Goal: Task Accomplishment & Management: Manage account settings

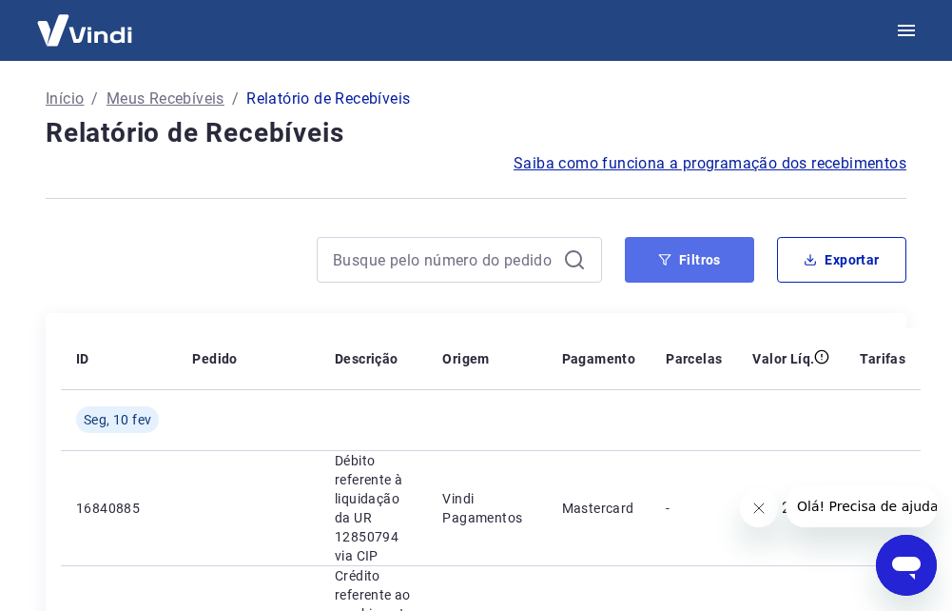
click at [691, 259] on button "Filtros" at bounding box center [689, 260] width 129 height 46
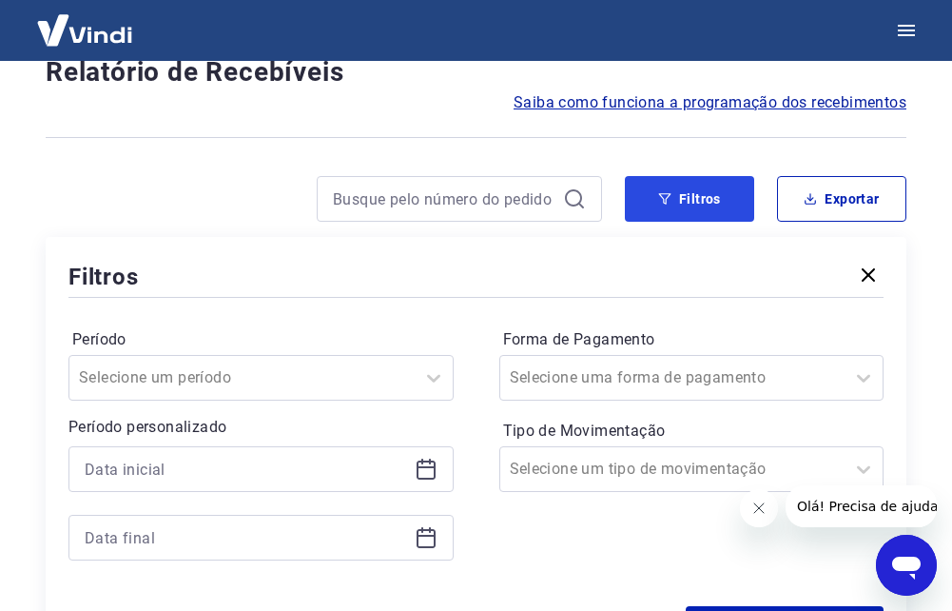
scroll to position [285, 0]
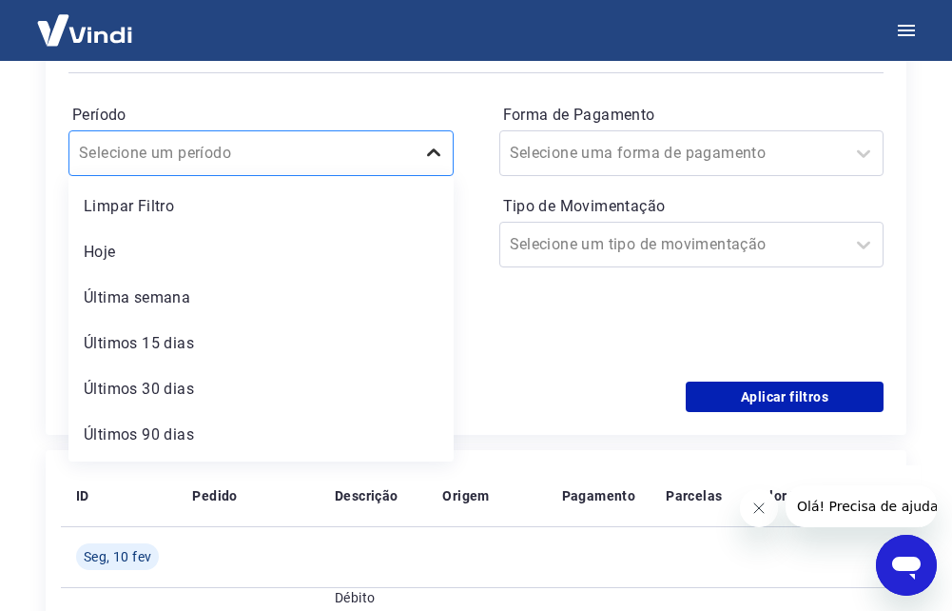
click at [433, 158] on icon at bounding box center [433, 153] width 23 height 23
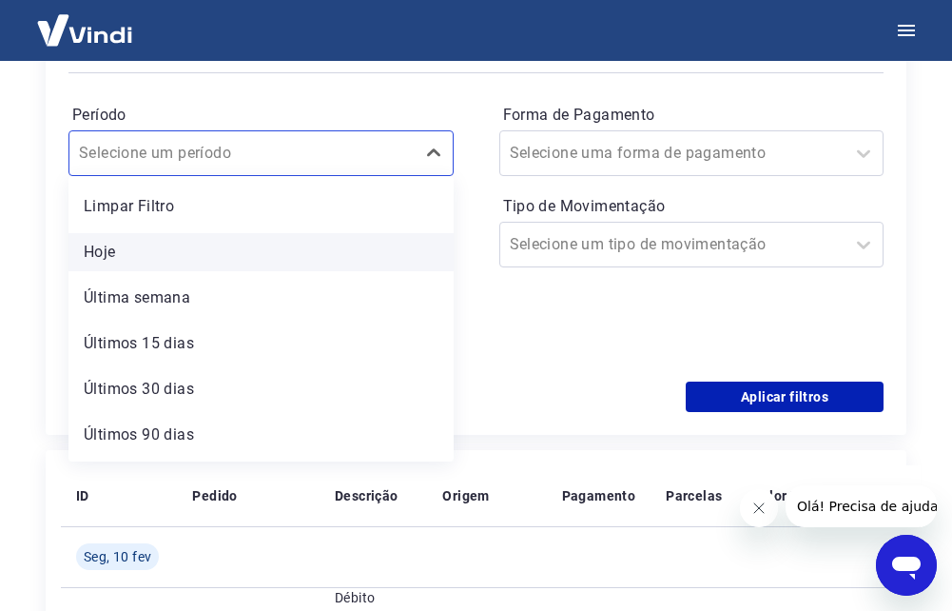
click at [125, 246] on div "Hoje" at bounding box center [261, 252] width 385 height 38
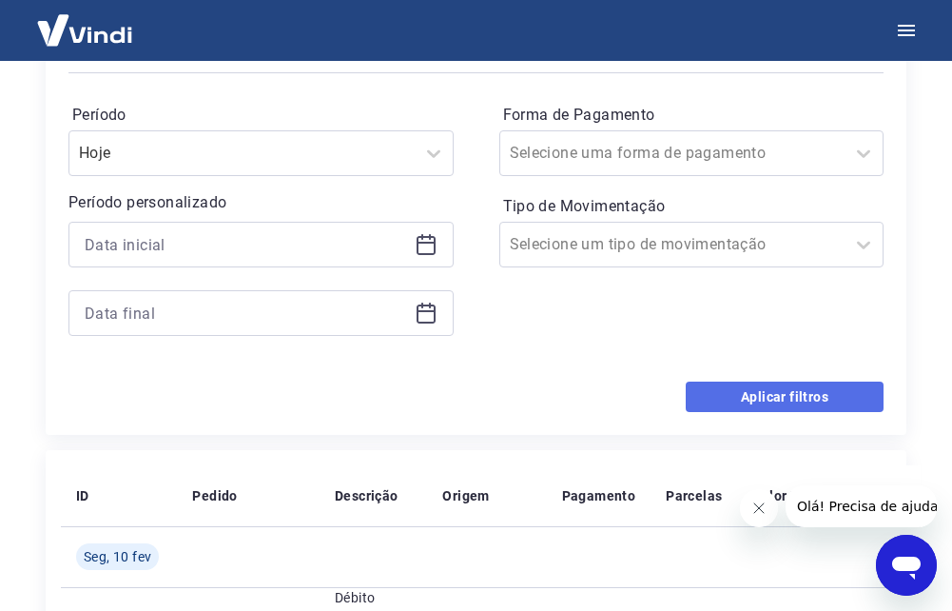
click at [811, 394] on button "Aplicar filtros" at bounding box center [785, 397] width 198 height 30
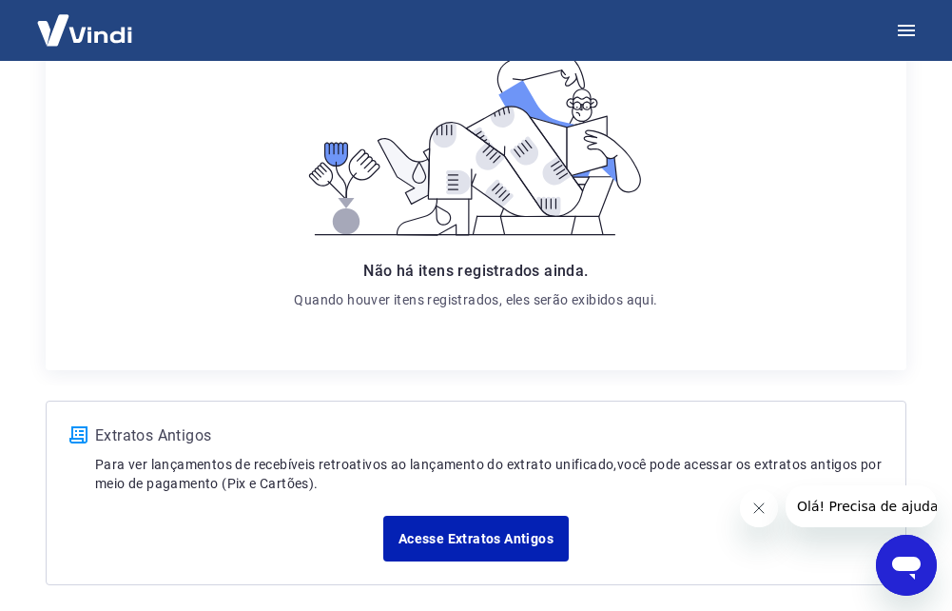
scroll to position [402, 0]
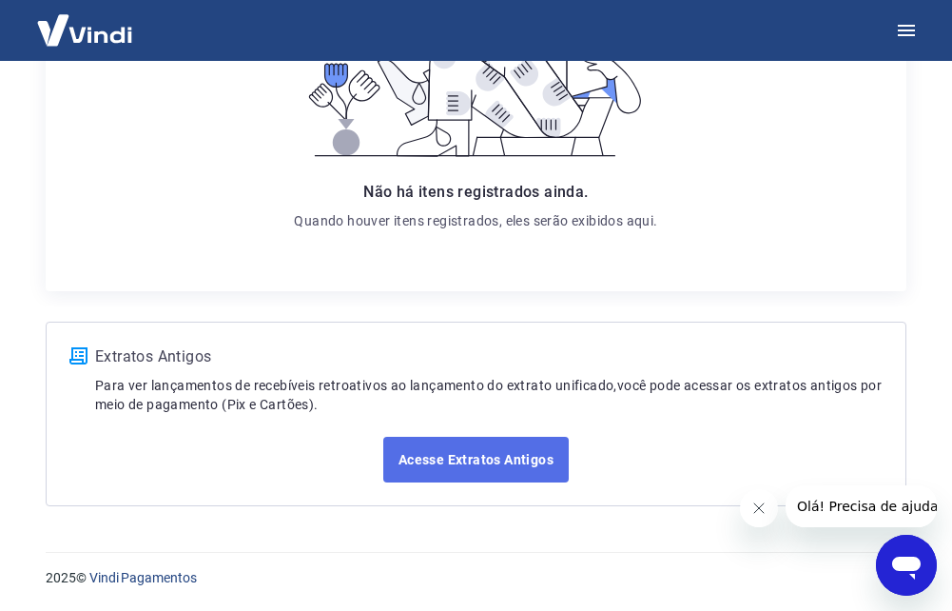
click at [533, 459] on link "Acesse Extratos Antigos" at bounding box center [476, 460] width 186 height 46
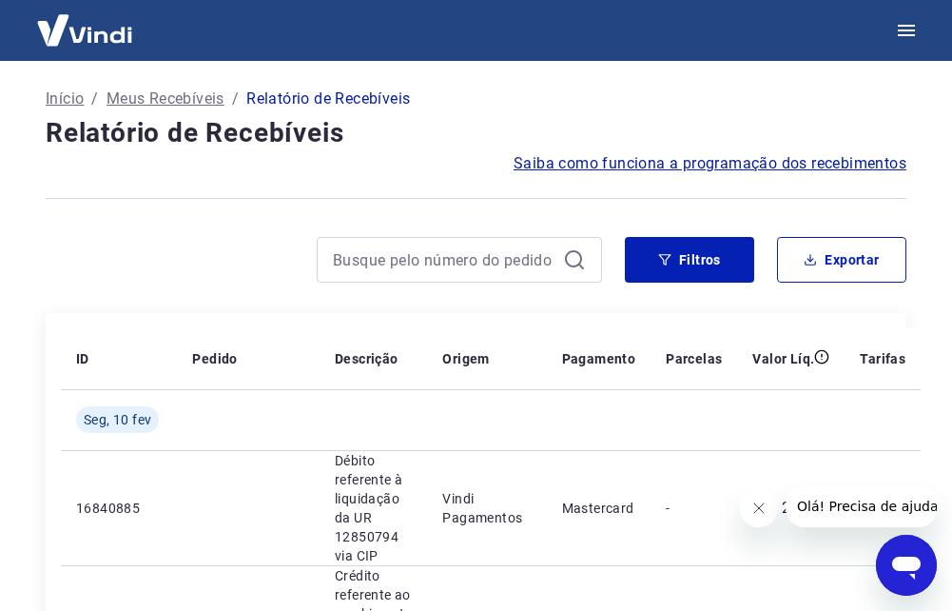
click at [73, 26] on img at bounding box center [85, 30] width 124 height 58
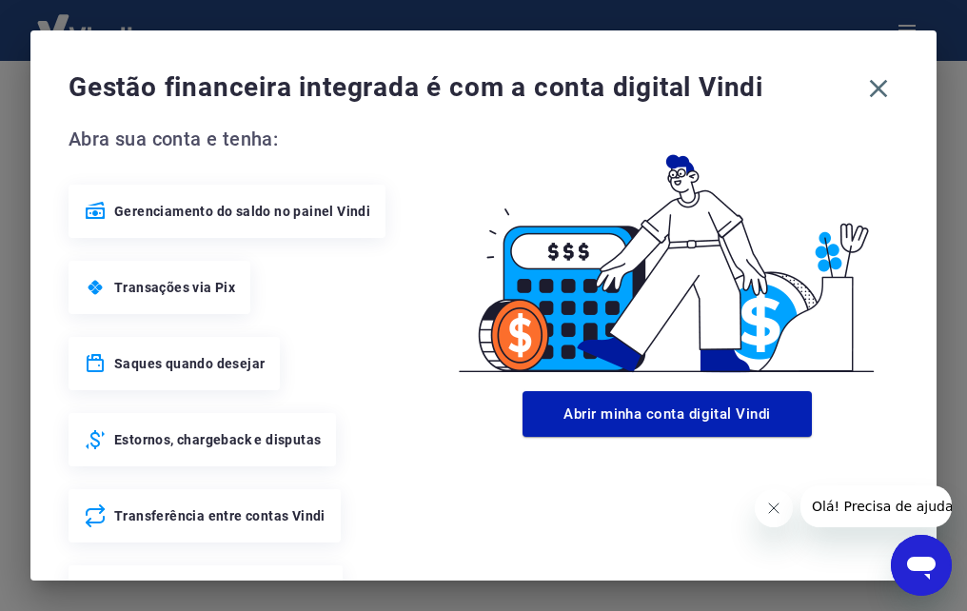
click at [93, 288] on icon at bounding box center [95, 287] width 23 height 23
click at [142, 289] on span "Transações via Pix" at bounding box center [174, 287] width 121 height 19
click at [222, 218] on span "Gerenciamento do saldo no painel Vindi" at bounding box center [242, 211] width 256 height 19
click at [864, 85] on icon "button" at bounding box center [878, 88] width 30 height 30
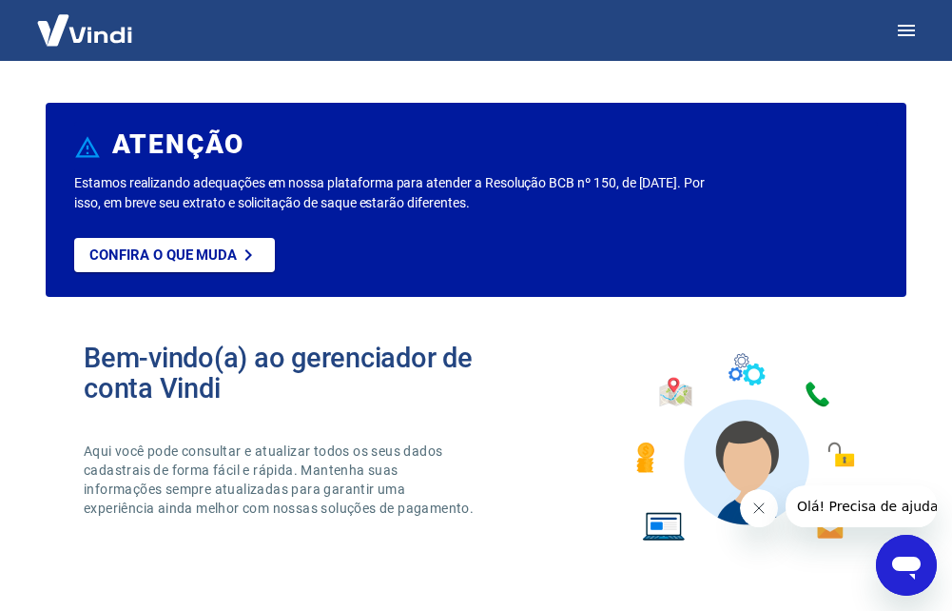
click at [117, 34] on img at bounding box center [85, 30] width 124 height 58
click at [119, 41] on img at bounding box center [85, 30] width 124 height 58
click at [897, 28] on icon "button" at bounding box center [906, 30] width 23 height 23
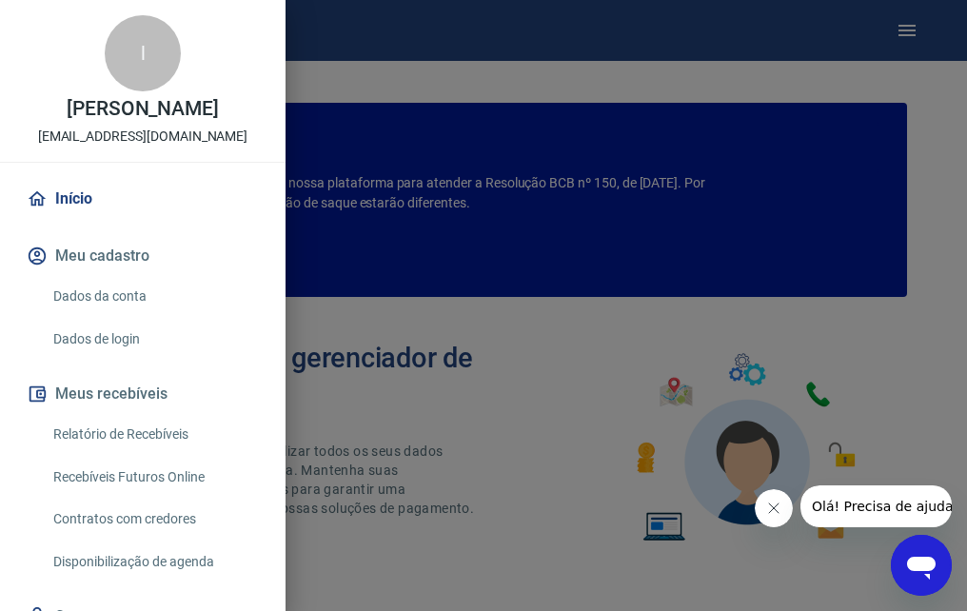
click at [110, 314] on link "Dados da conta" at bounding box center [154, 296] width 217 height 39
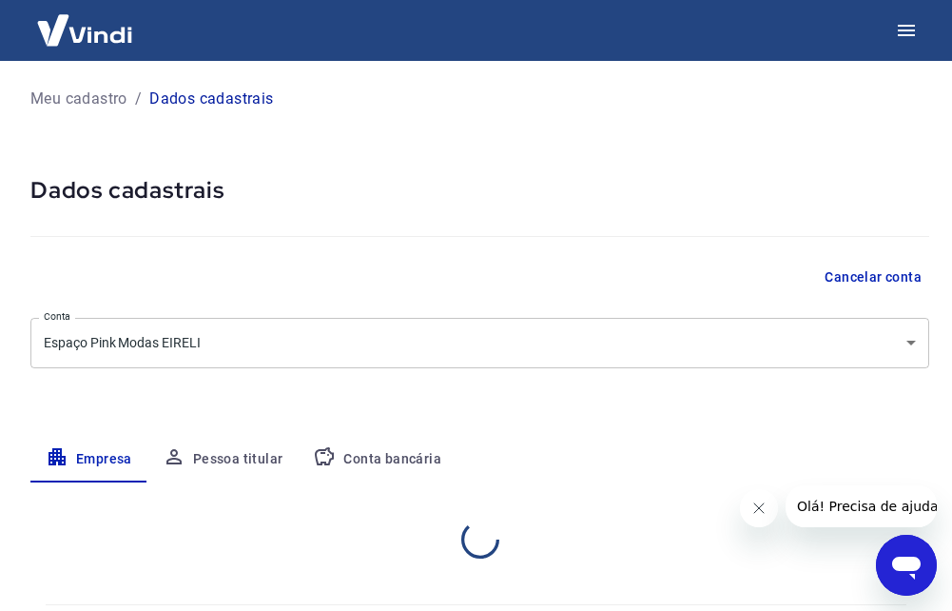
select select "RJ"
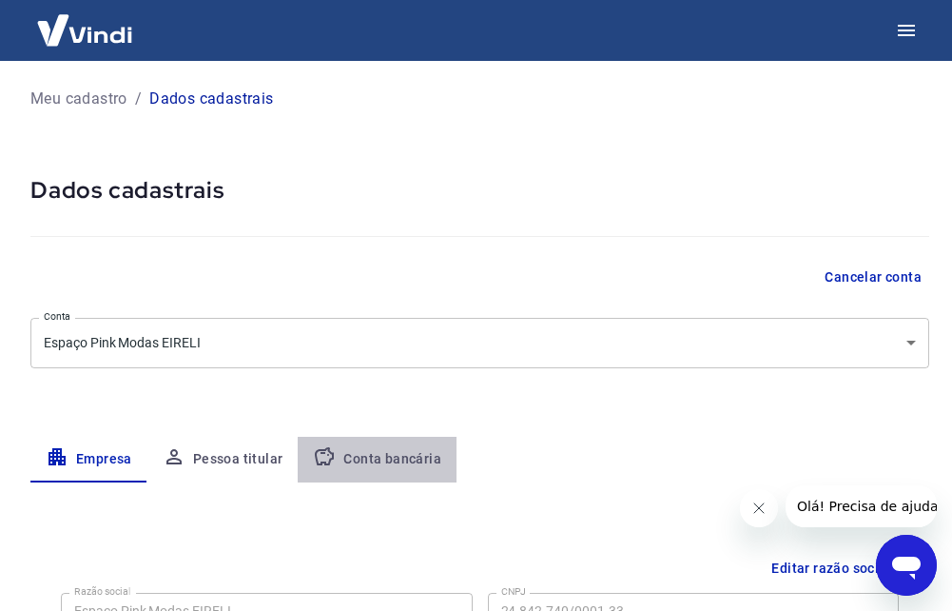
click at [384, 456] on button "Conta bancária" at bounding box center [377, 460] width 159 height 46
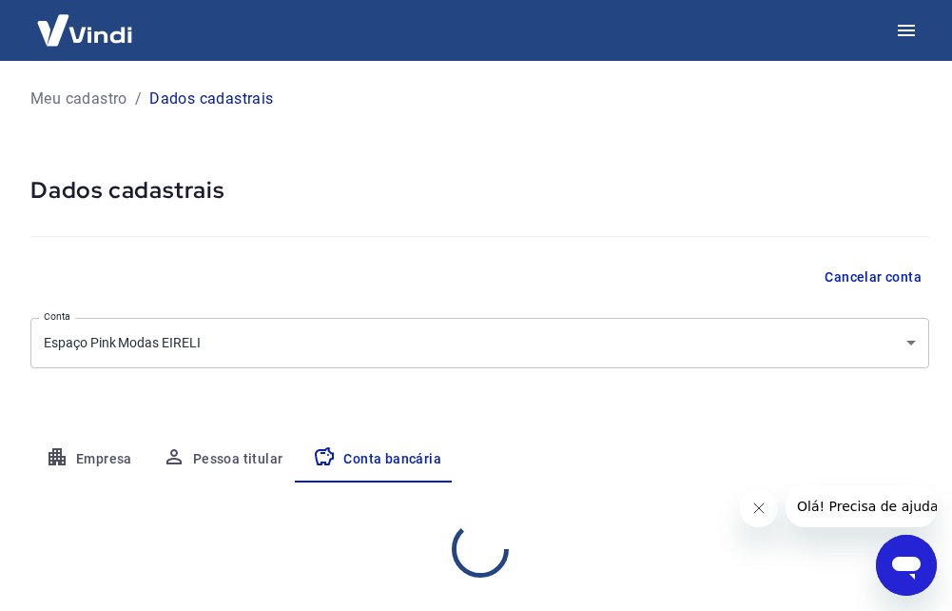
select select "1"
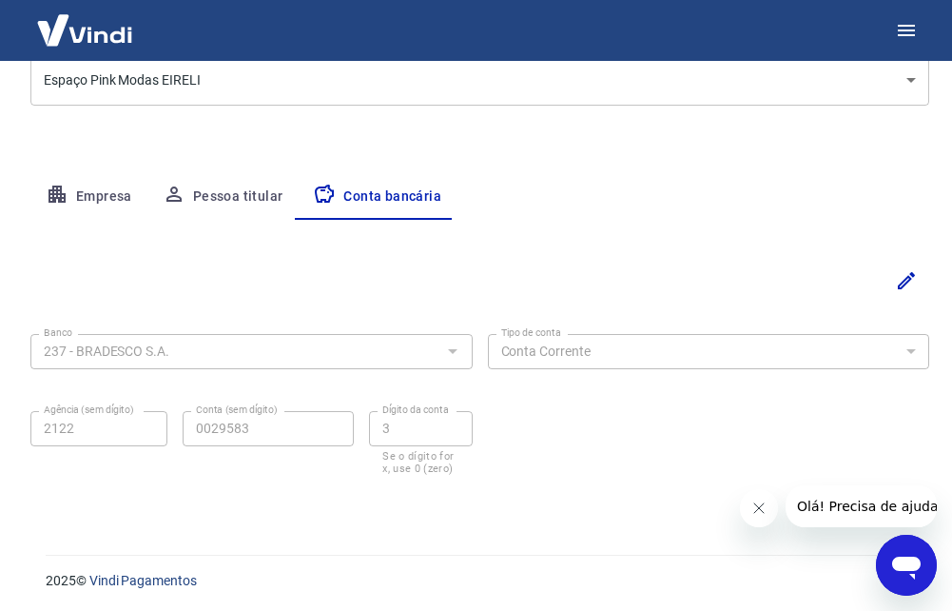
scroll to position [265, 0]
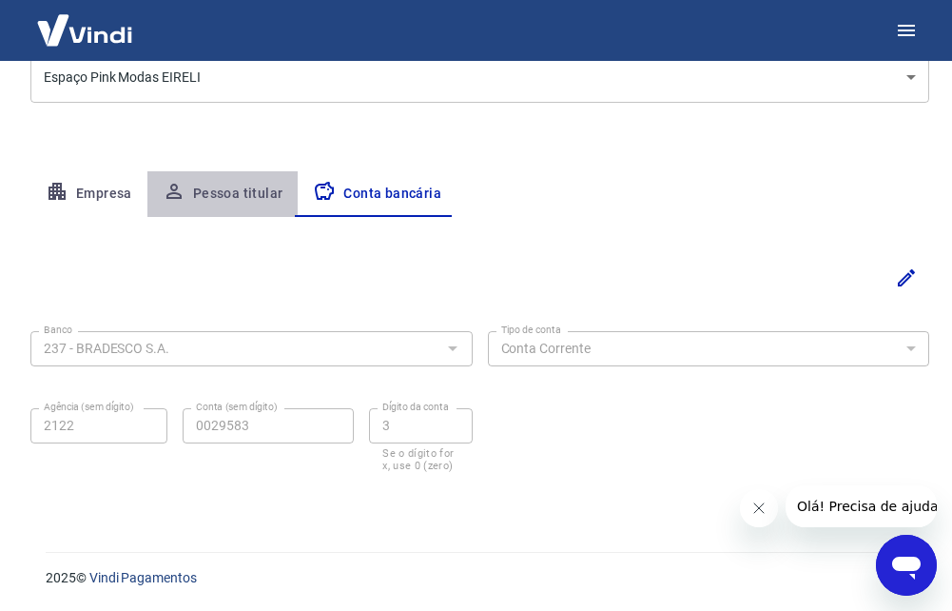
click at [218, 186] on button "Pessoa titular" at bounding box center [222, 194] width 151 height 46
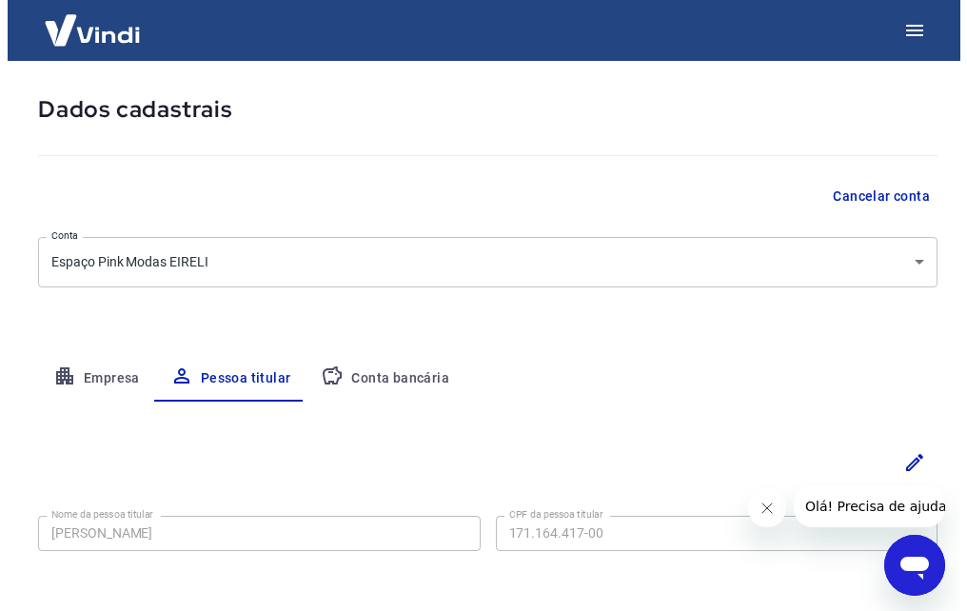
scroll to position [0, 0]
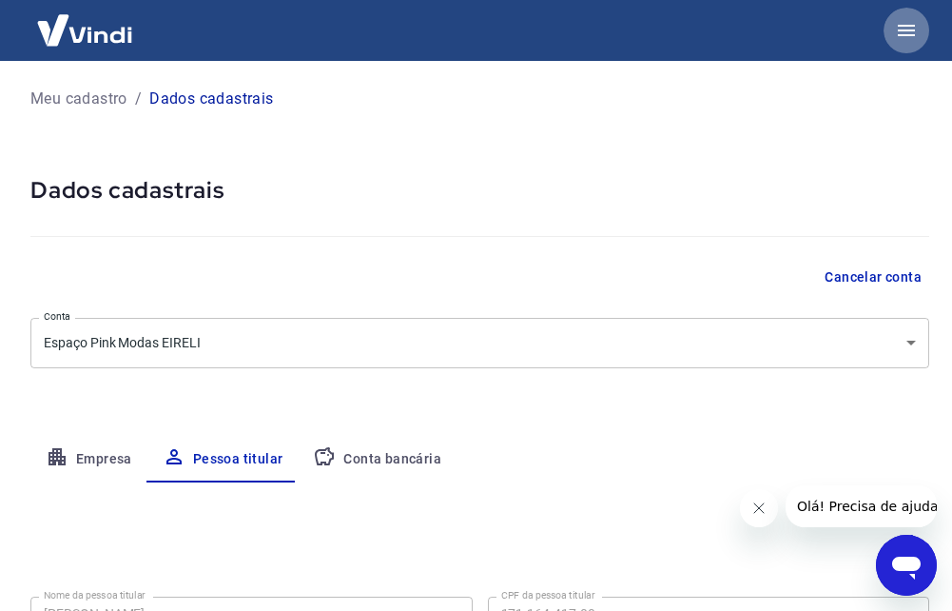
click at [909, 46] on button "button" at bounding box center [907, 31] width 46 height 46
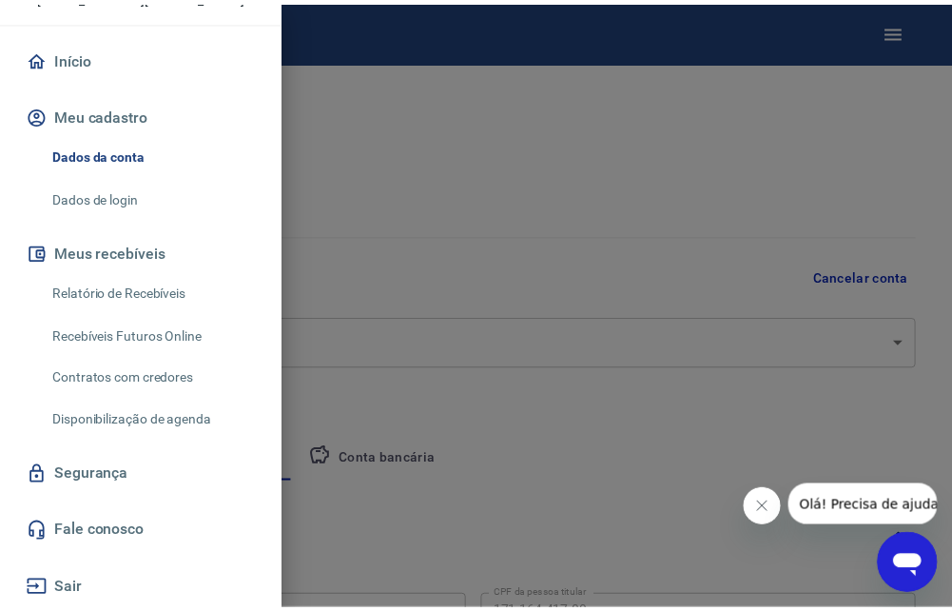
scroll to position [161, 0]
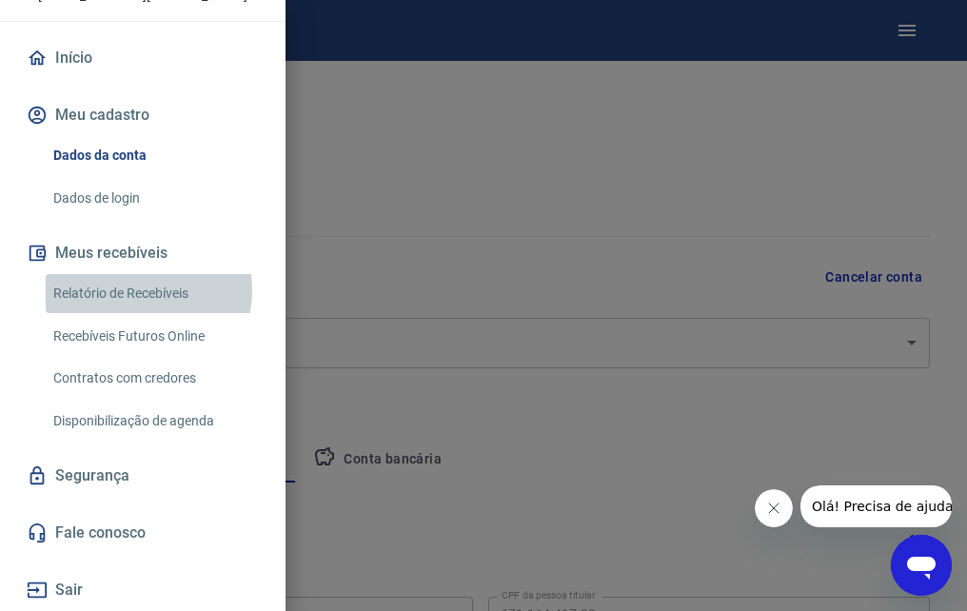
click at [132, 290] on link "Relatório de Recebíveis" at bounding box center [154, 293] width 217 height 39
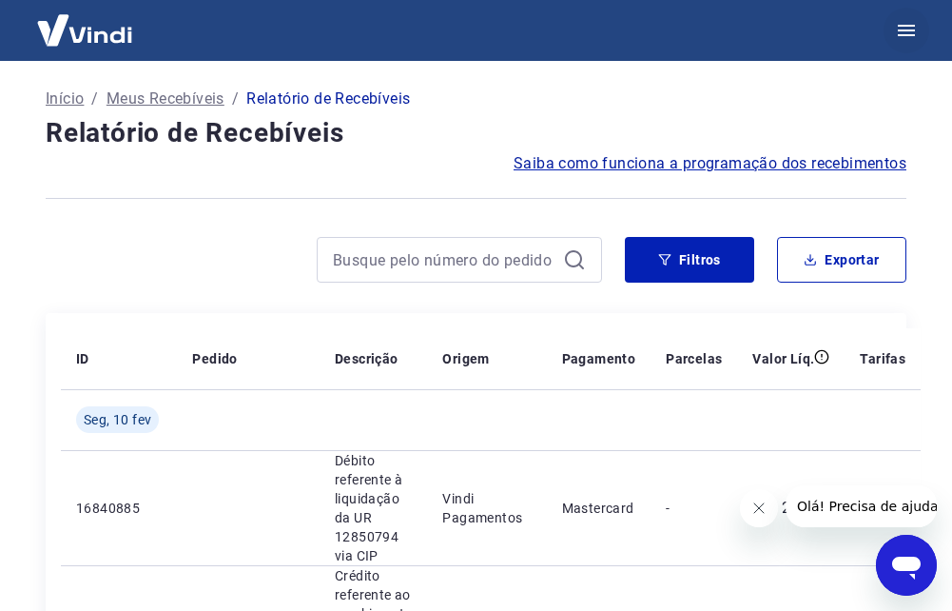
click at [902, 45] on button "button" at bounding box center [907, 31] width 46 height 46
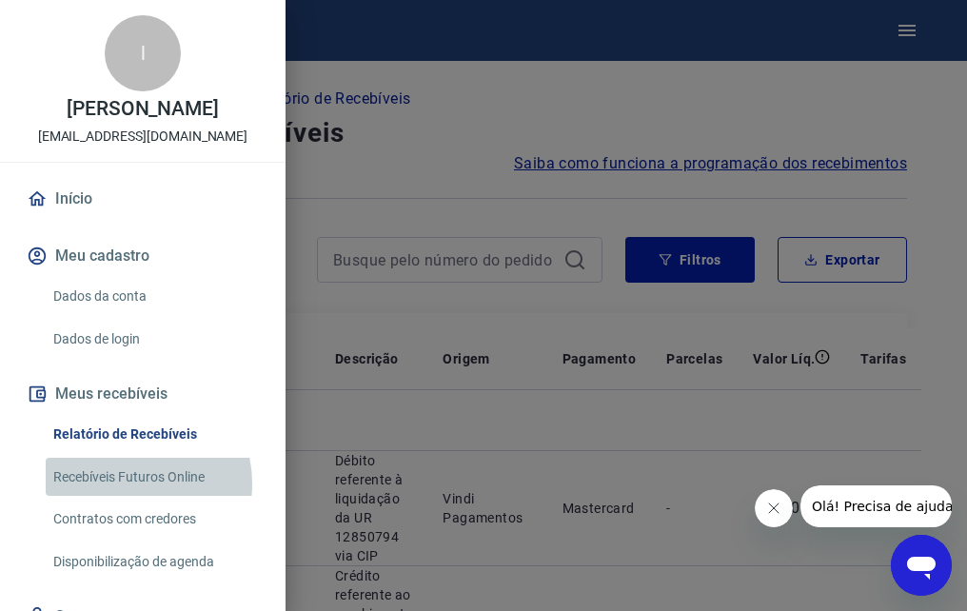
click at [126, 497] on link "Recebíveis Futuros Online" at bounding box center [154, 477] width 217 height 39
